Goal: Information Seeking & Learning: Learn about a topic

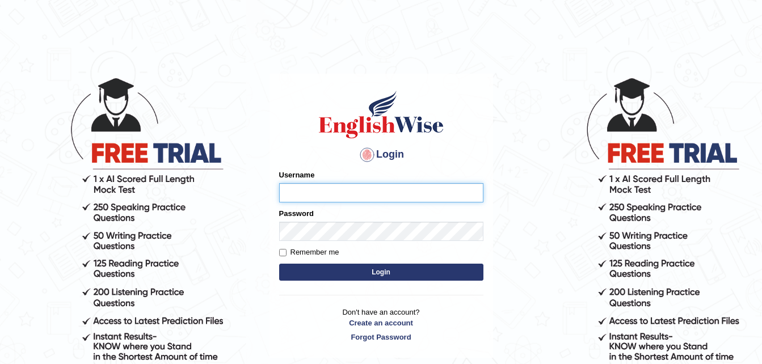
type input "Narendrasingh"
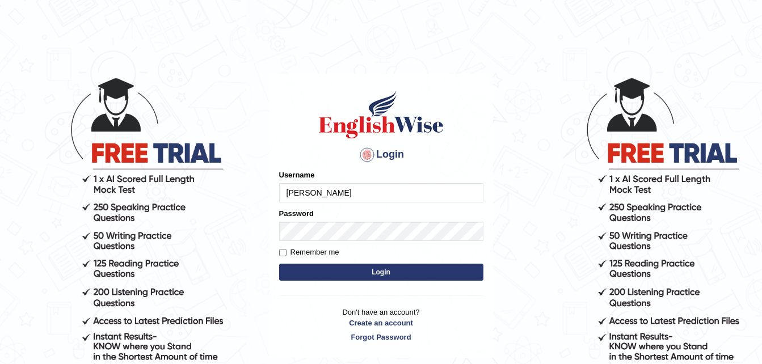
click at [419, 273] on button "Login" at bounding box center [381, 272] width 204 height 17
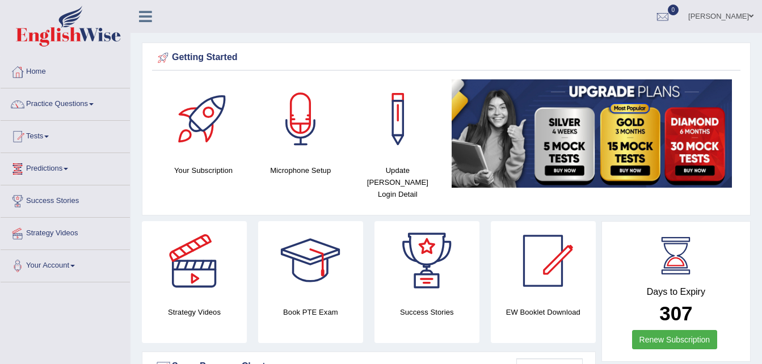
click at [73, 102] on link "Practice Questions" at bounding box center [65, 102] width 129 height 28
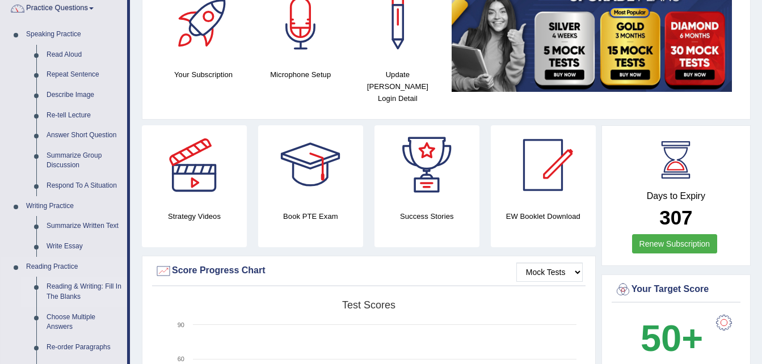
scroll to position [113, 0]
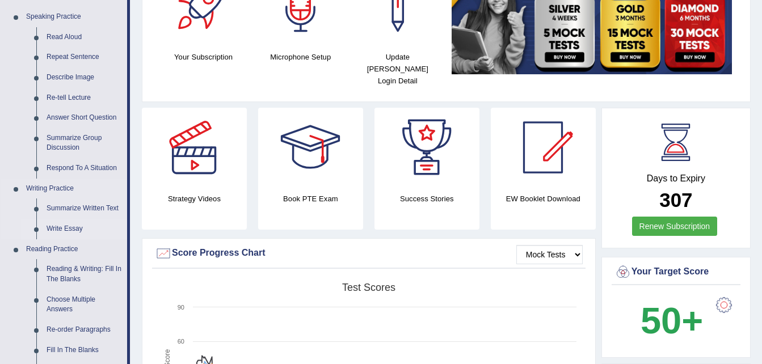
click at [57, 227] on link "Write Essay" at bounding box center [84, 229] width 86 height 20
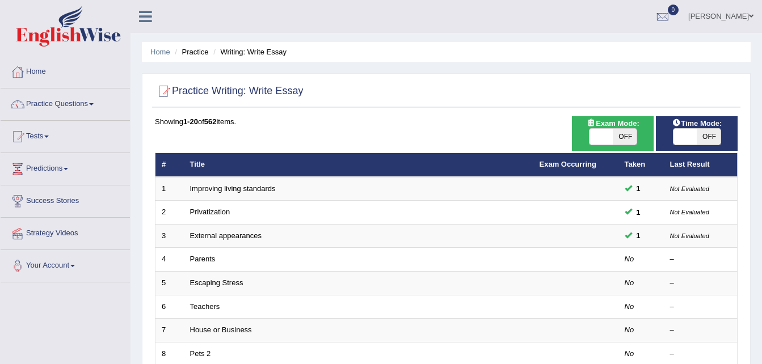
click at [624, 138] on span "OFF" at bounding box center [624, 137] width 24 height 16
checkbox input "true"
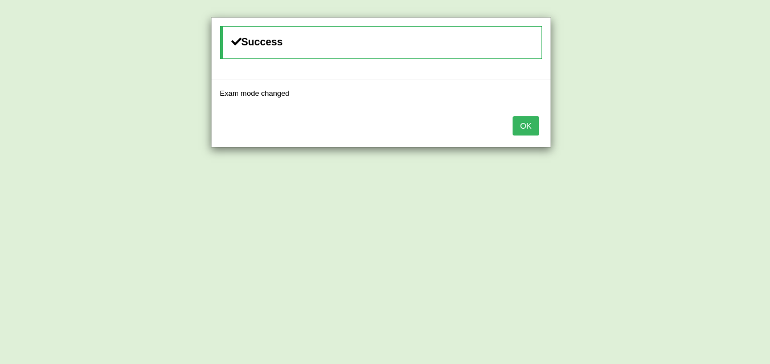
click at [525, 125] on button "OK" at bounding box center [526, 125] width 26 height 19
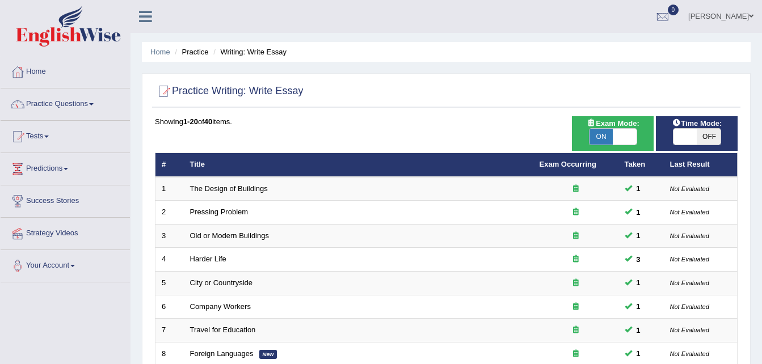
click at [704, 137] on span "OFF" at bounding box center [708, 137] width 24 height 16
checkbox input "true"
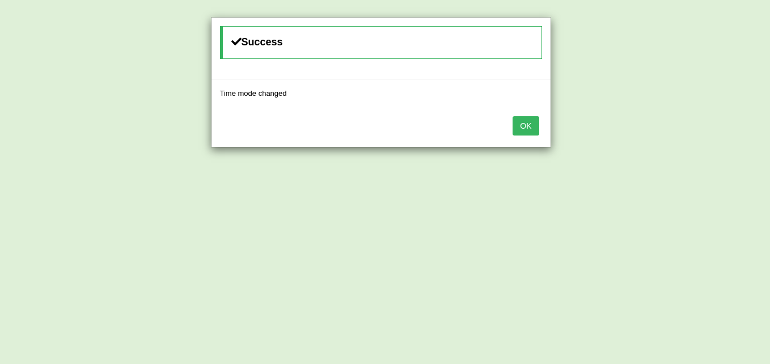
click at [527, 127] on button "OK" at bounding box center [526, 125] width 26 height 19
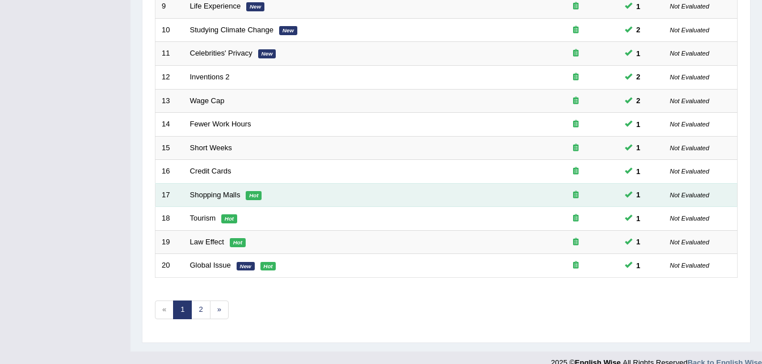
scroll to position [387, 0]
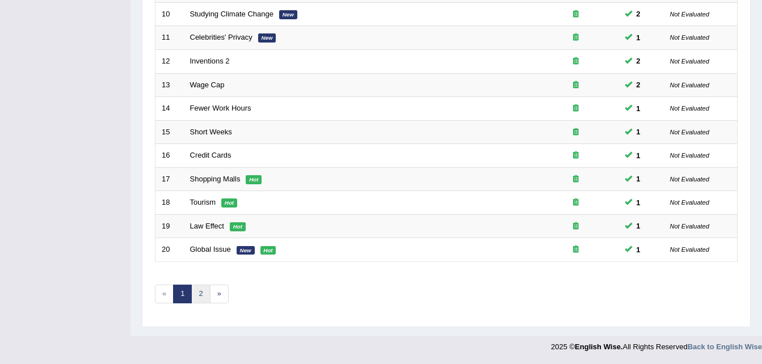
click at [195, 293] on link "2" at bounding box center [200, 294] width 19 height 19
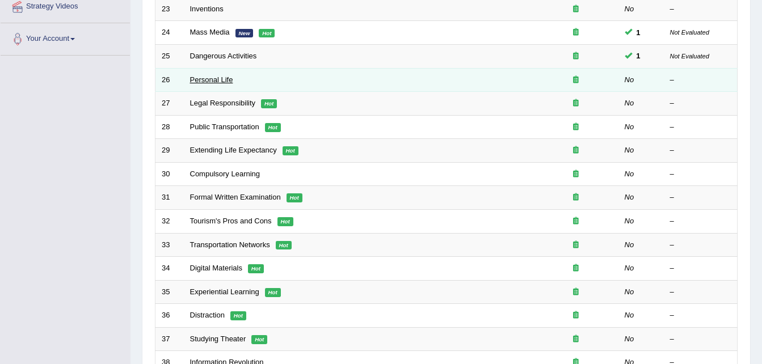
click at [205, 79] on link "Personal Life" at bounding box center [211, 79] width 43 height 9
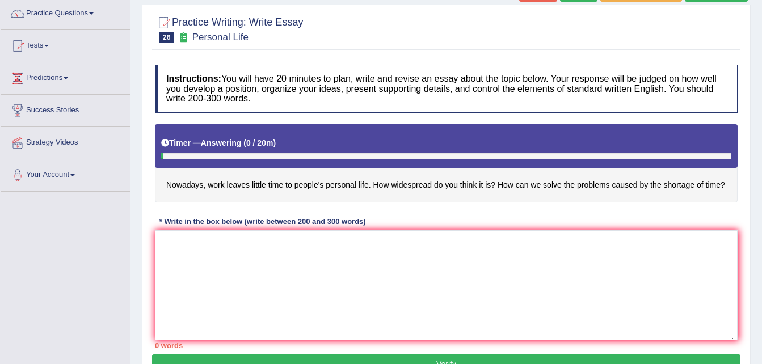
scroll to position [113, 0]
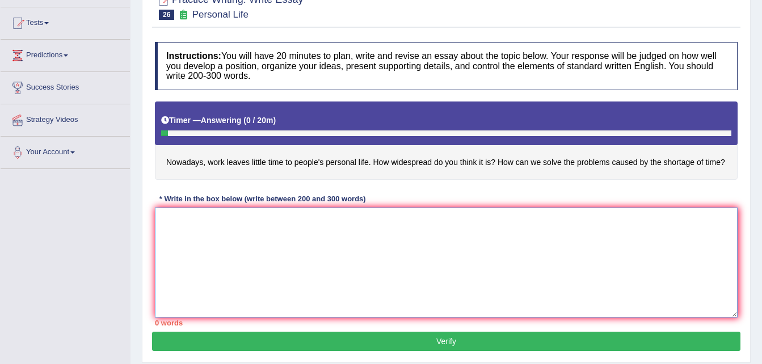
click at [167, 250] on textarea at bounding box center [446, 263] width 582 height 110
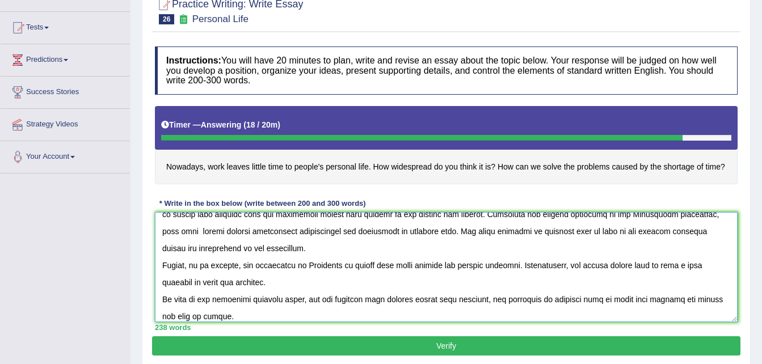
scroll to position [231, 0]
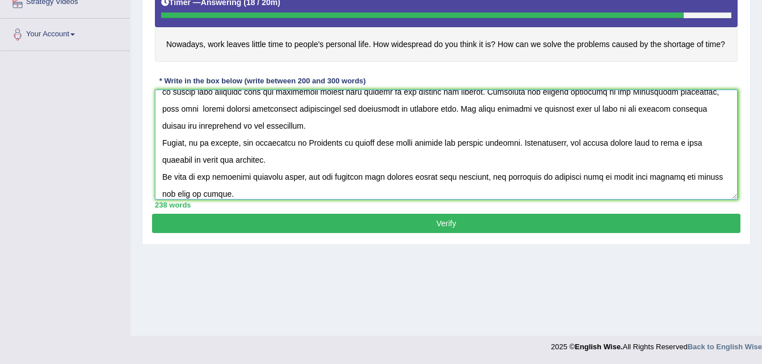
type textarea "One of the most important trends [DATE] world is the increase in how work leave…"
click at [481, 229] on button "Verify" at bounding box center [446, 223] width 588 height 19
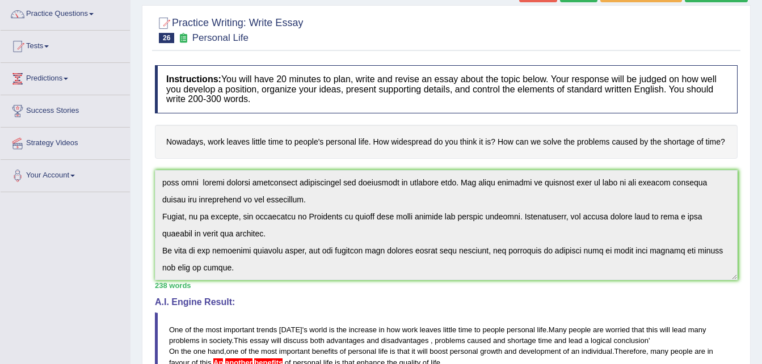
scroll to position [0, 0]
